Goal: Task Accomplishment & Management: Manage account settings

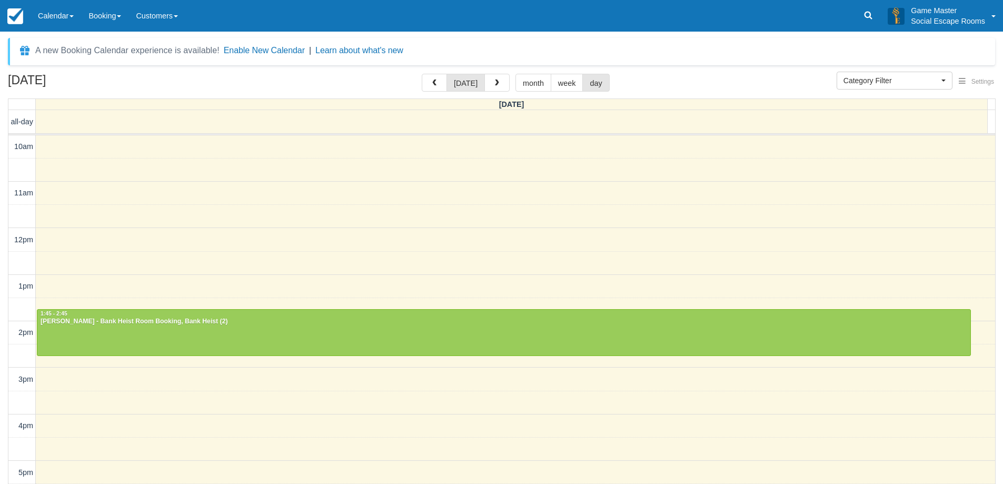
select select
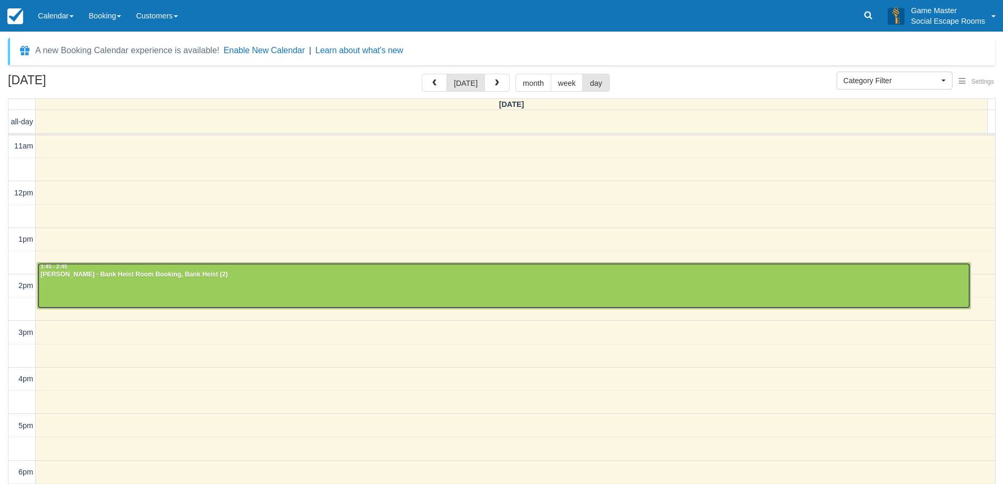
click at [652, 277] on div "Eric Tjetjep - Bank Heist Room Booking, Bank Heist (2)" at bounding box center [503, 275] width 927 height 8
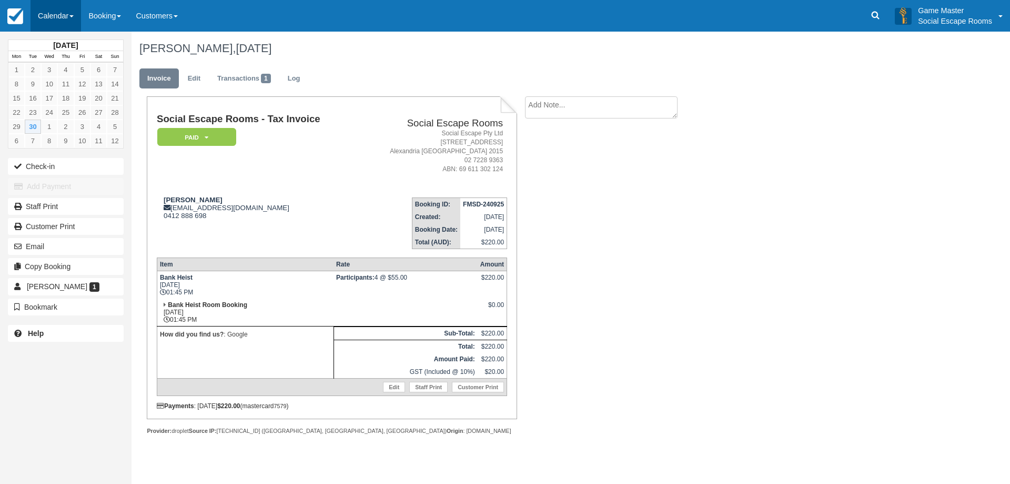
click at [43, 23] on link "Calendar" at bounding box center [56, 16] width 51 height 32
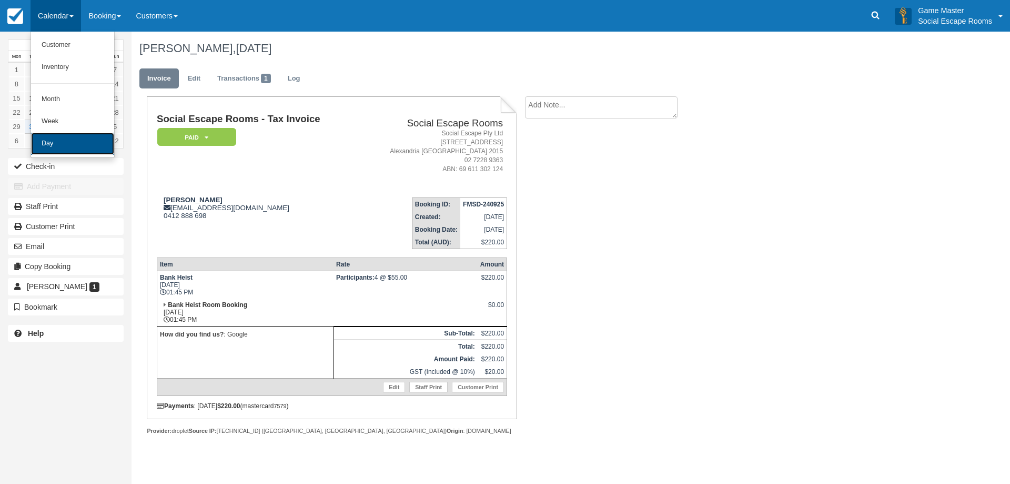
click at [69, 151] on link "Day" at bounding box center [72, 144] width 83 height 22
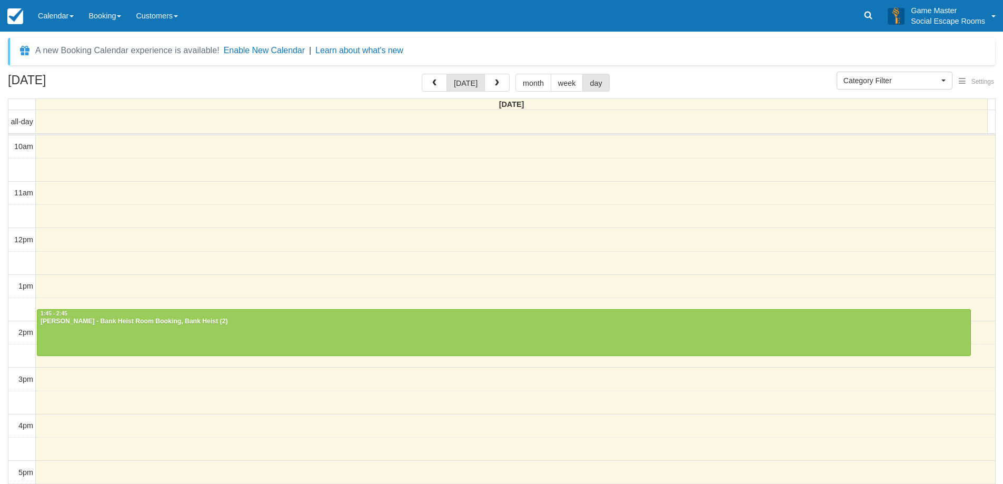
select select
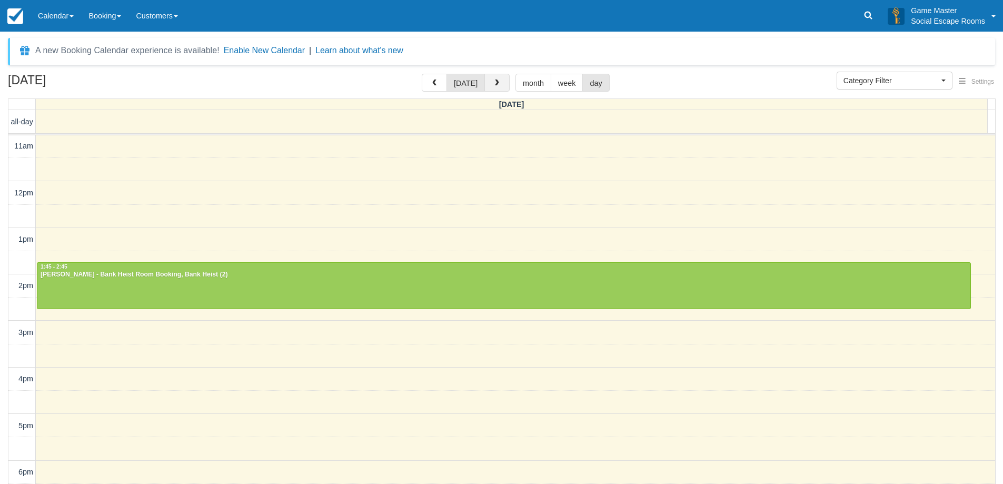
click at [496, 90] on button "button" at bounding box center [496, 83] width 25 height 18
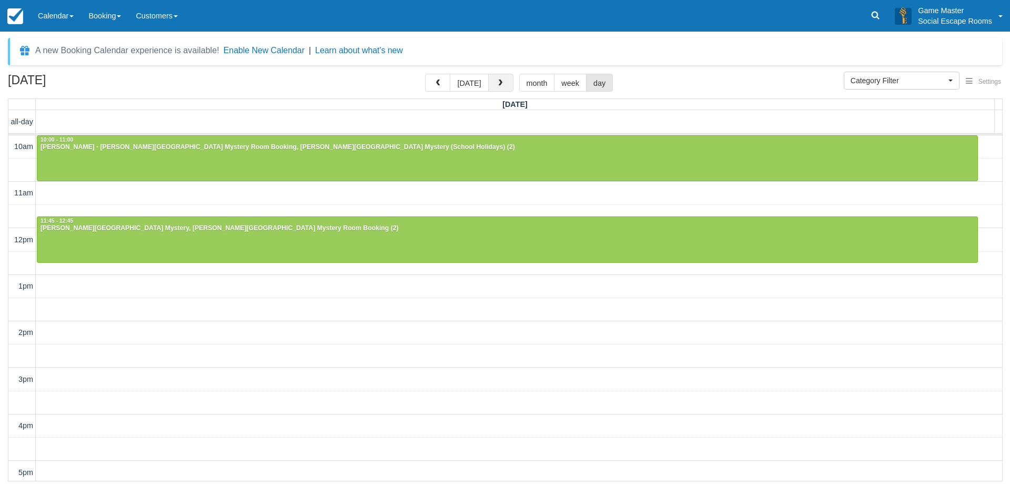
scroll to position [47, 0]
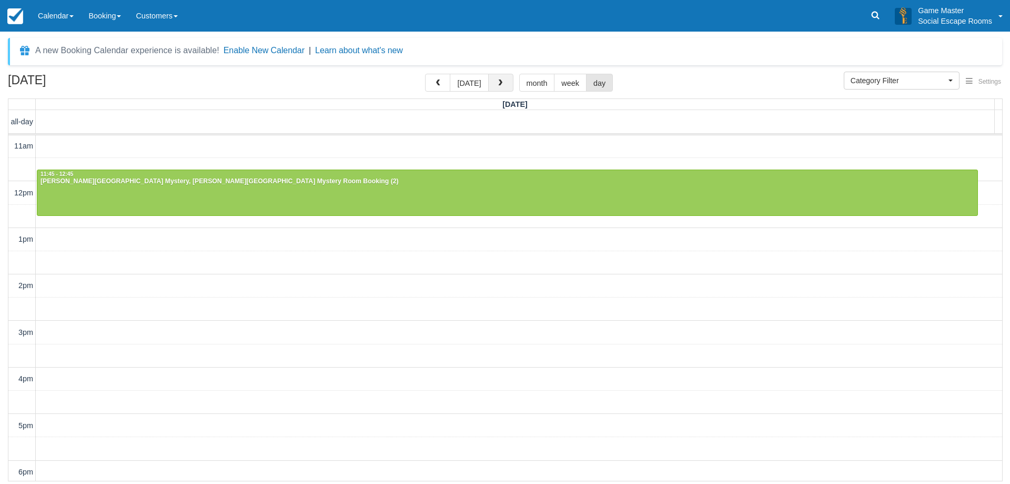
click at [504, 89] on button "button" at bounding box center [500, 83] width 25 height 18
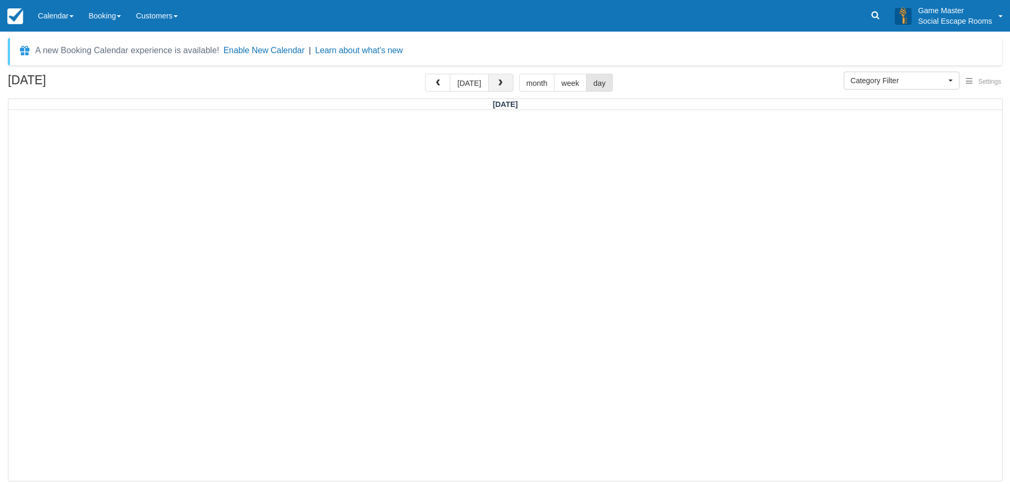
click at [504, 87] on button "button" at bounding box center [500, 83] width 25 height 18
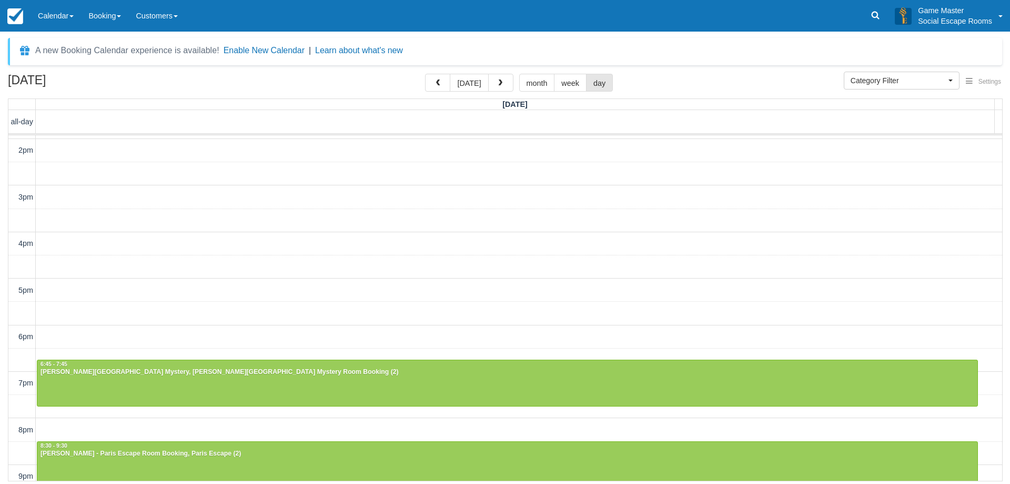
scroll to position [235, 0]
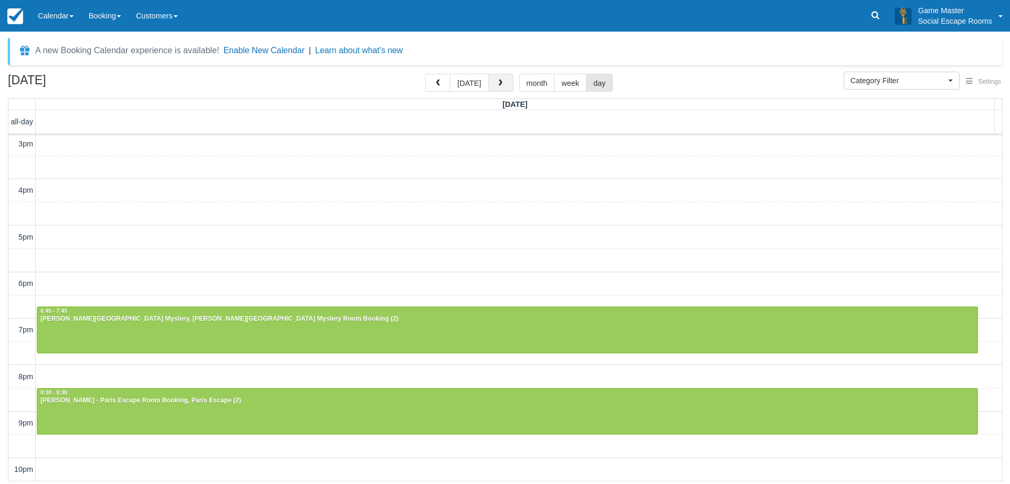
click at [504, 89] on button "button" at bounding box center [500, 83] width 25 height 18
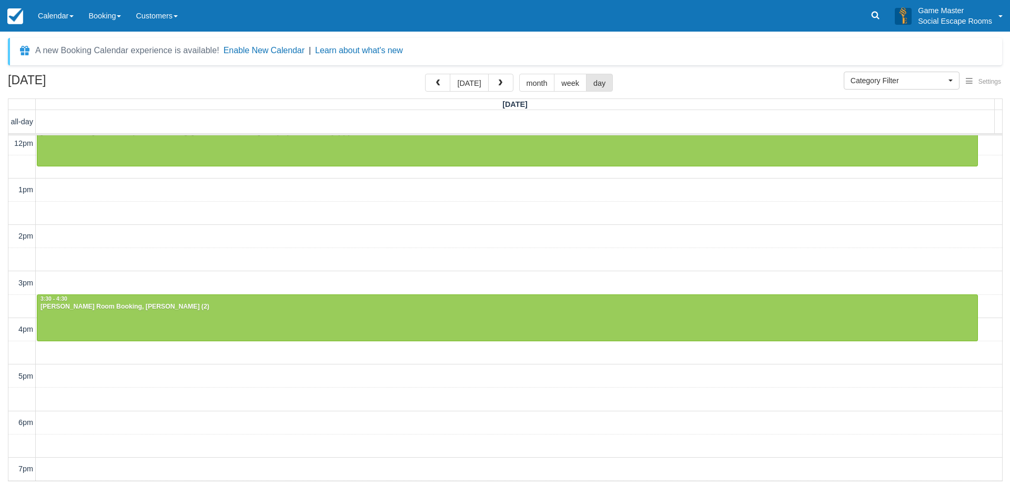
scroll to position [211, 0]
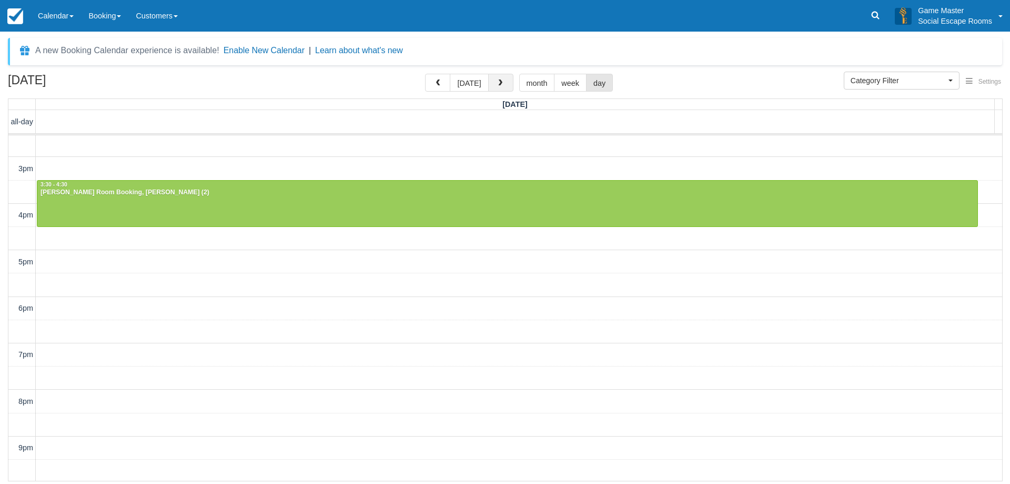
click at [502, 89] on button "button" at bounding box center [500, 83] width 25 height 18
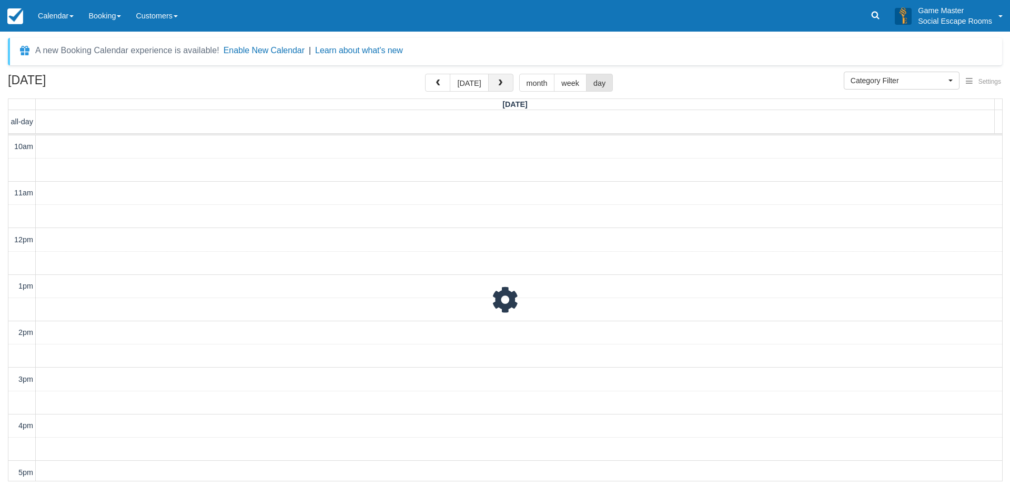
scroll to position [47, 0]
click at [499, 80] on span "button" at bounding box center [500, 82] width 7 height 7
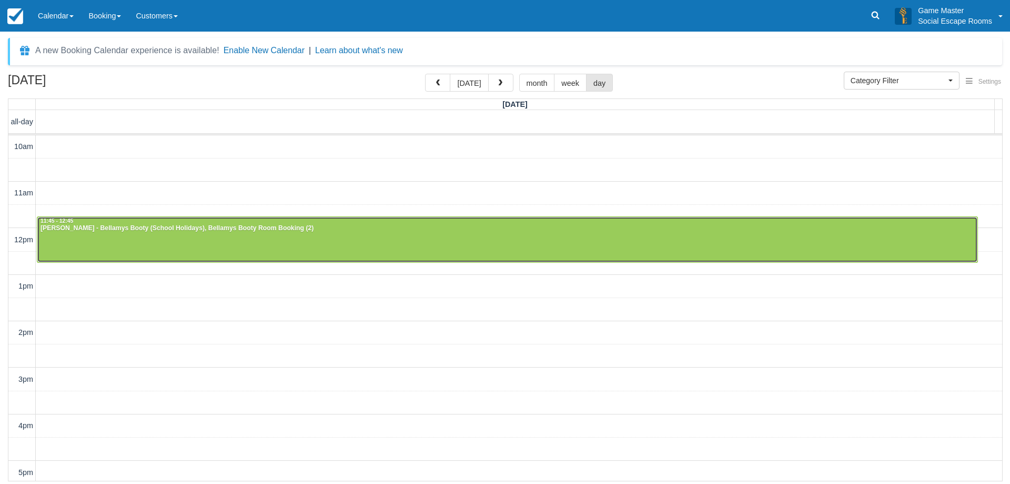
click at [394, 232] on div "Shannon Taylor - Bellamys Booty (School Holidays), Bellamys Booty Room Booking …" at bounding box center [507, 228] width 935 height 8
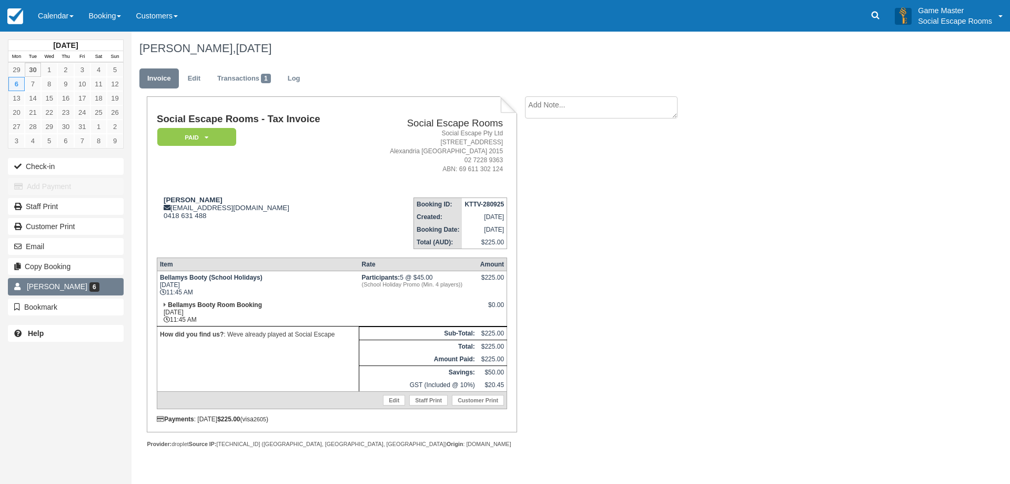
click at [98, 284] on link "Shannon Taylor 6" at bounding box center [66, 286] width 116 height 17
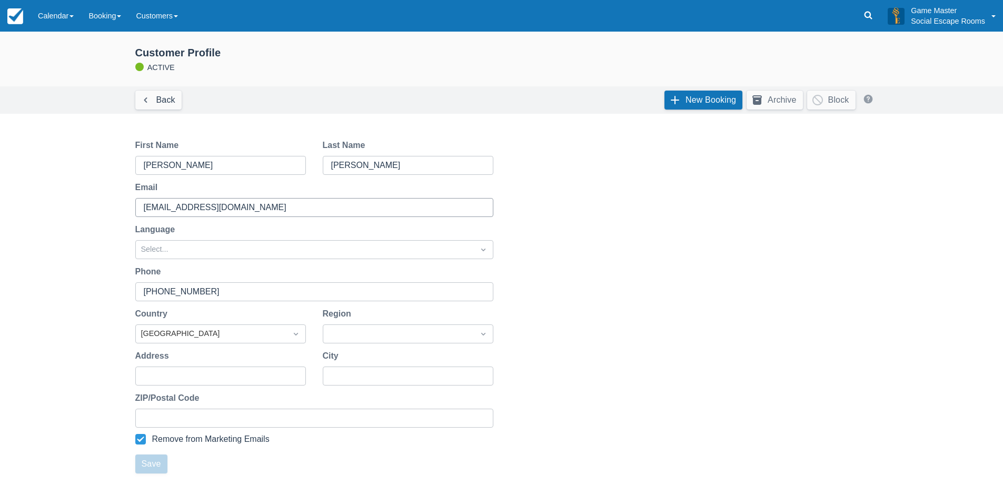
drag, startPoint x: 415, startPoint y: 259, endPoint x: 404, endPoint y: 201, distance: 60.0
click at [170, 102] on link "Back" at bounding box center [158, 100] width 46 height 19
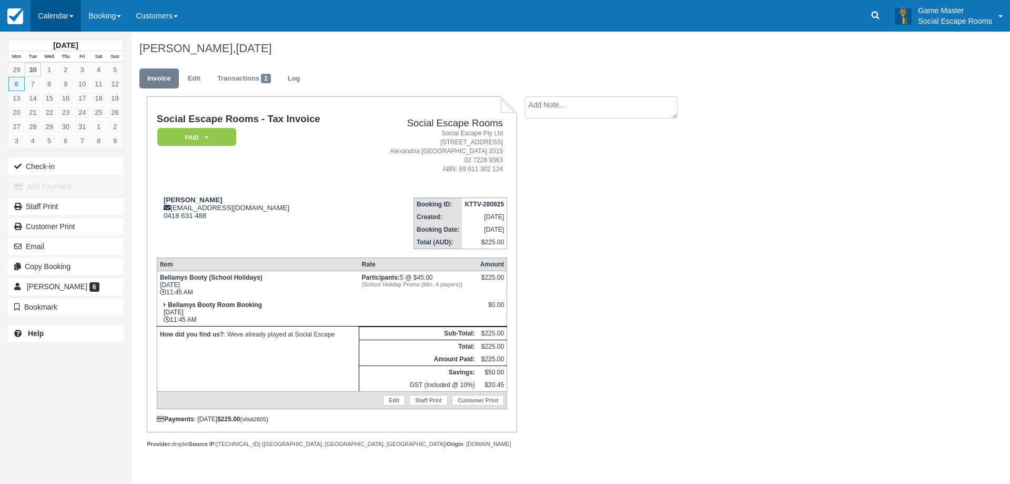
click at [65, 17] on link "Calendar" at bounding box center [56, 16] width 51 height 32
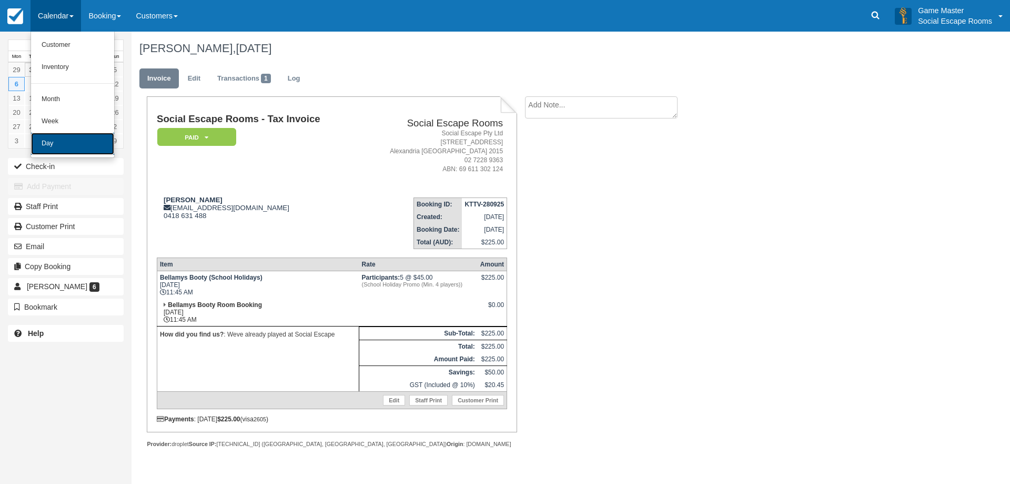
click at [64, 146] on link "Day" at bounding box center [72, 144] width 83 height 22
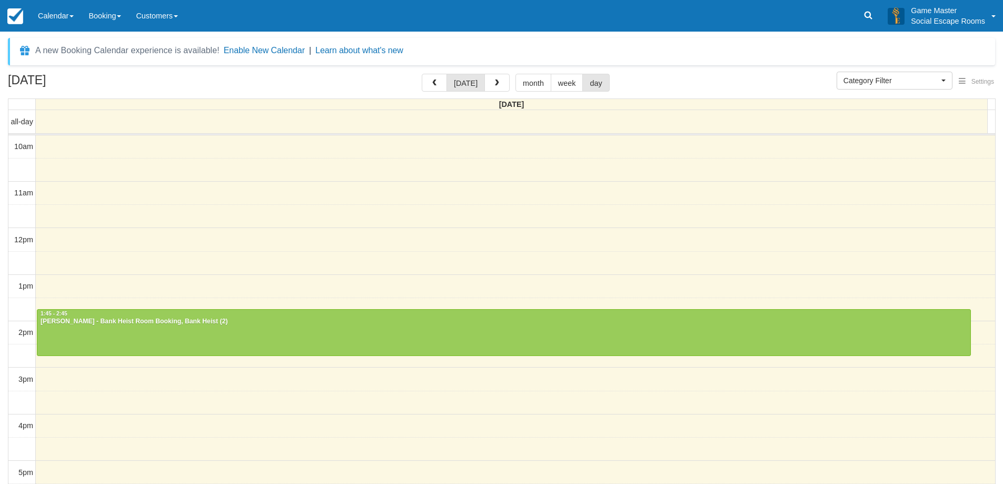
select select
